Goal: Task Accomplishment & Management: Complete application form

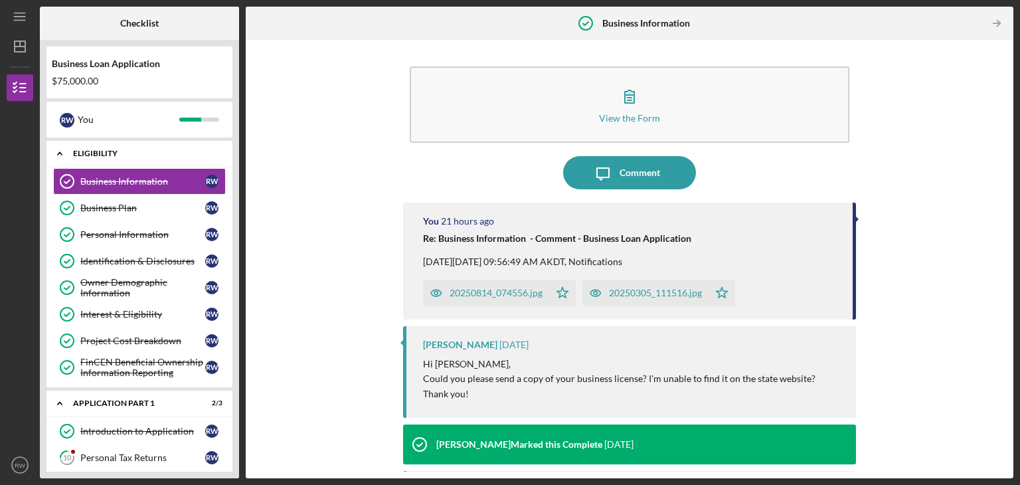
click at [58, 152] on icon "Icon/Expander" at bounding box center [59, 153] width 27 height 27
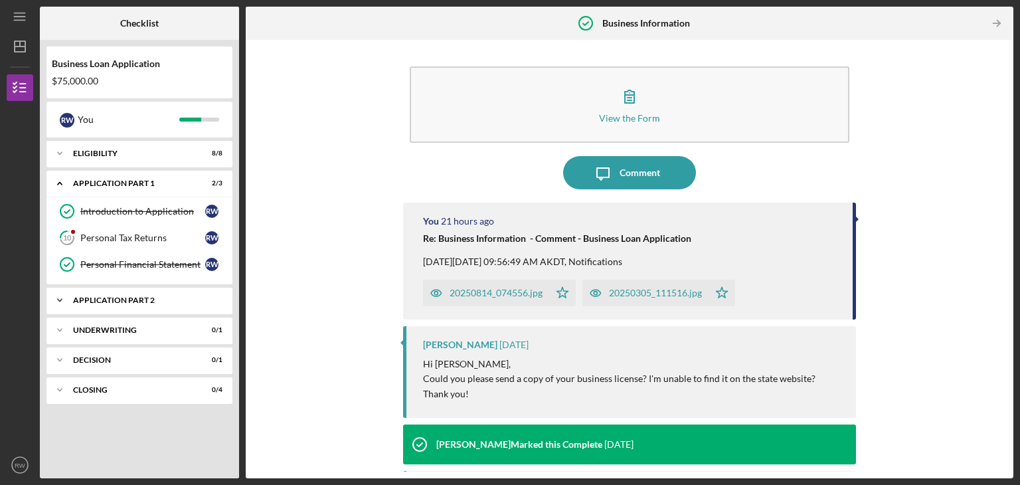
click at [146, 301] on div "Application Part 2" at bounding box center [144, 300] width 143 height 8
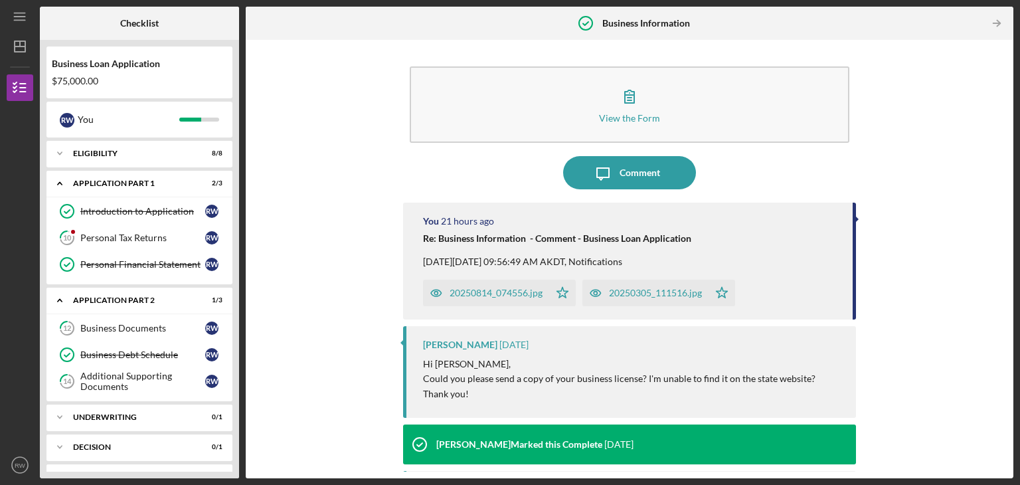
click at [276, 306] on div "View the Form Form Icon/Message Comment You 21 hours ago Re: Business Informati…" at bounding box center [629, 258] width 755 height 425
click at [123, 236] on div "Personal Tax Returns" at bounding box center [142, 237] width 125 height 11
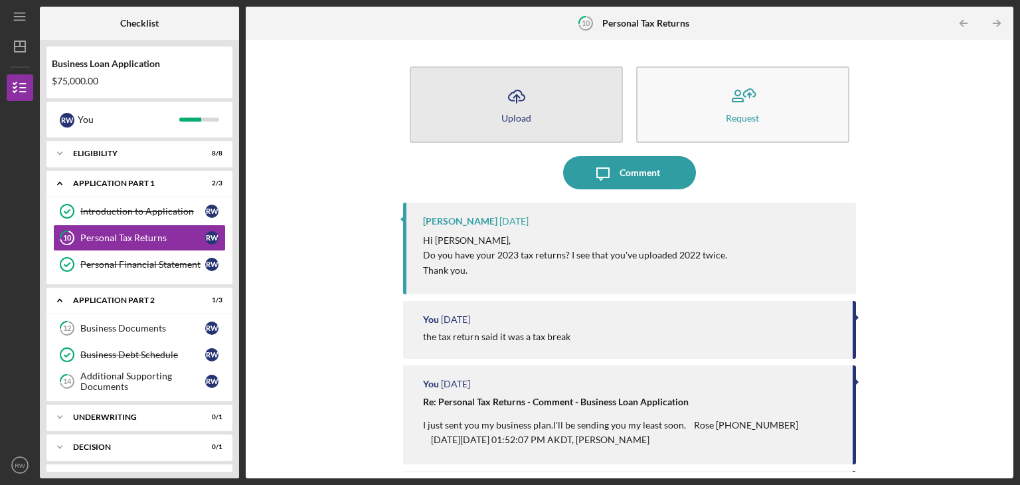
click at [509, 100] on icon "button" at bounding box center [517, 95] width 16 height 10
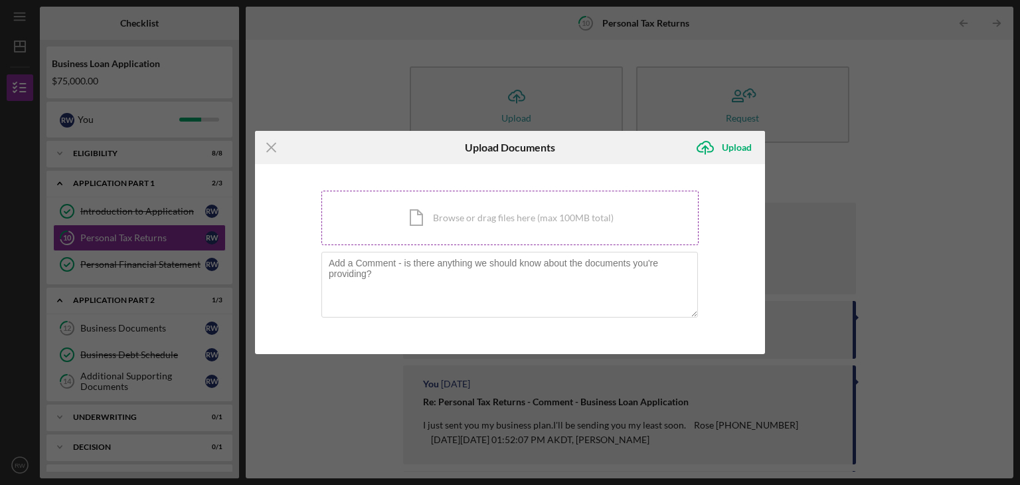
click at [403, 220] on div "Icon/Document Browse or drag files here (max 100MB total) Tap to choose files o…" at bounding box center [509, 218] width 377 height 54
